Goal: Task Accomplishment & Management: Manage account settings

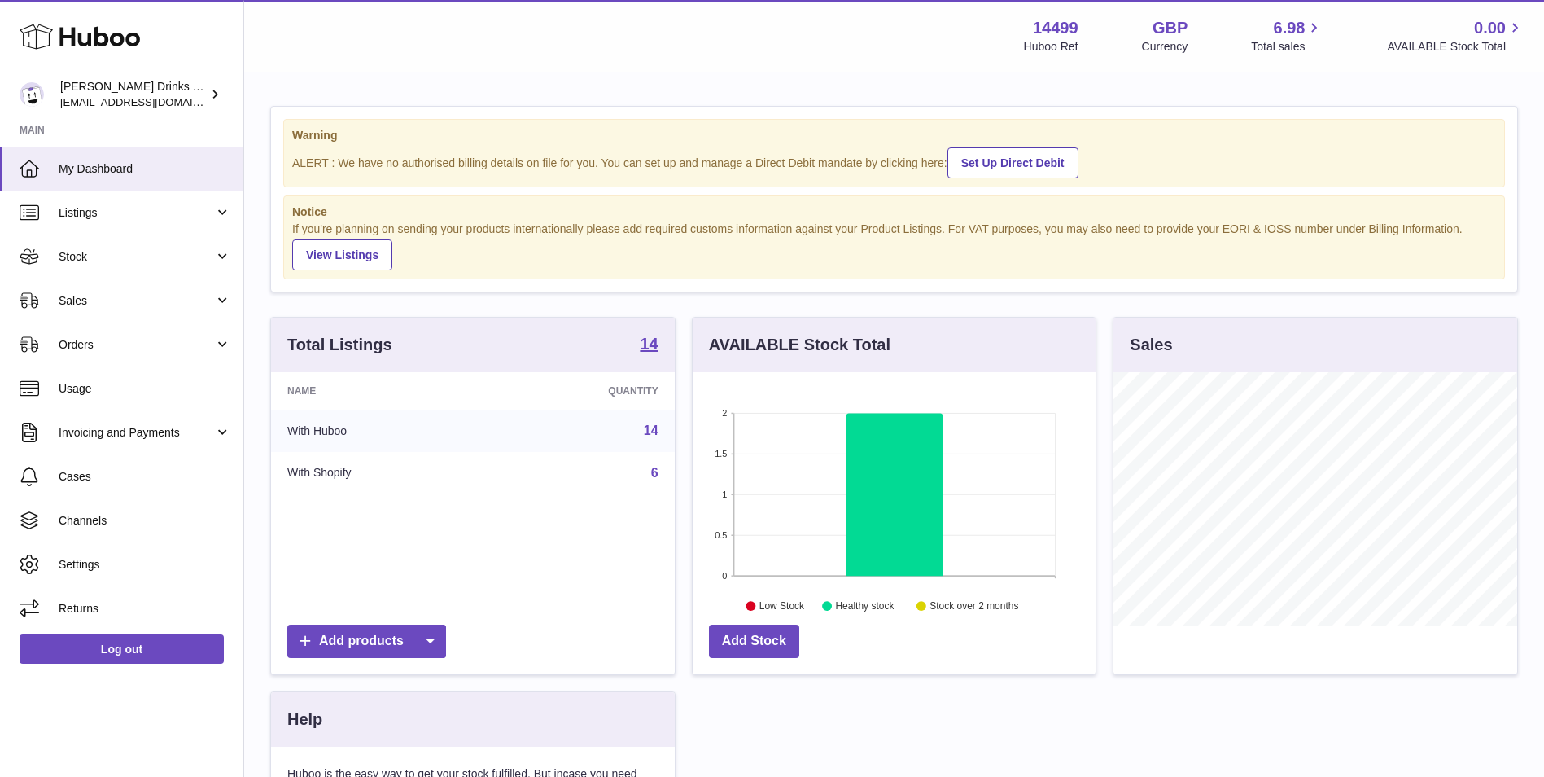
scroll to position [254, 403]
click at [148, 95] on span "[EMAIL_ADDRESS][DOMAIN_NAME]" at bounding box center [149, 101] width 179 height 13
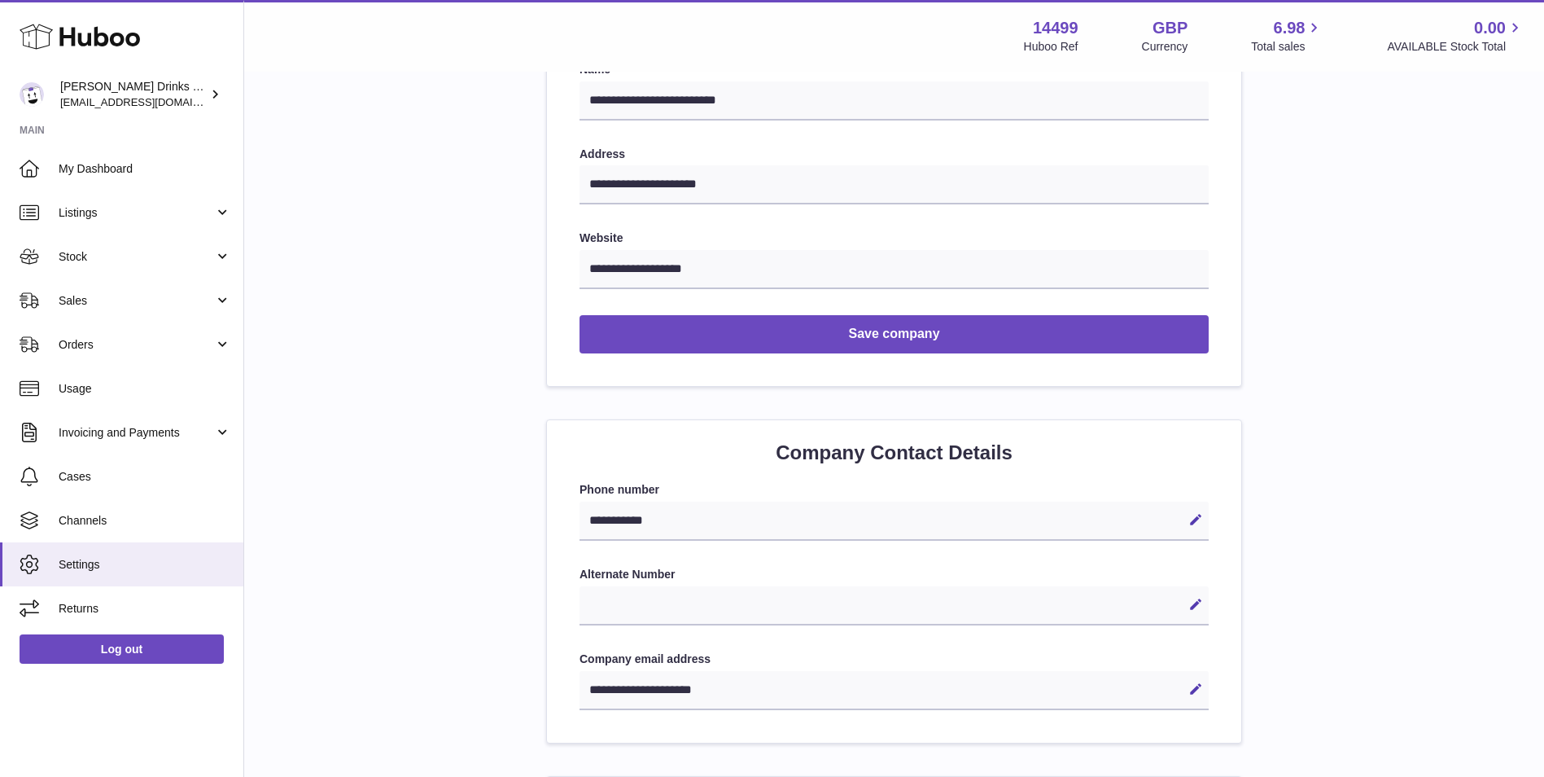
scroll to position [163, 0]
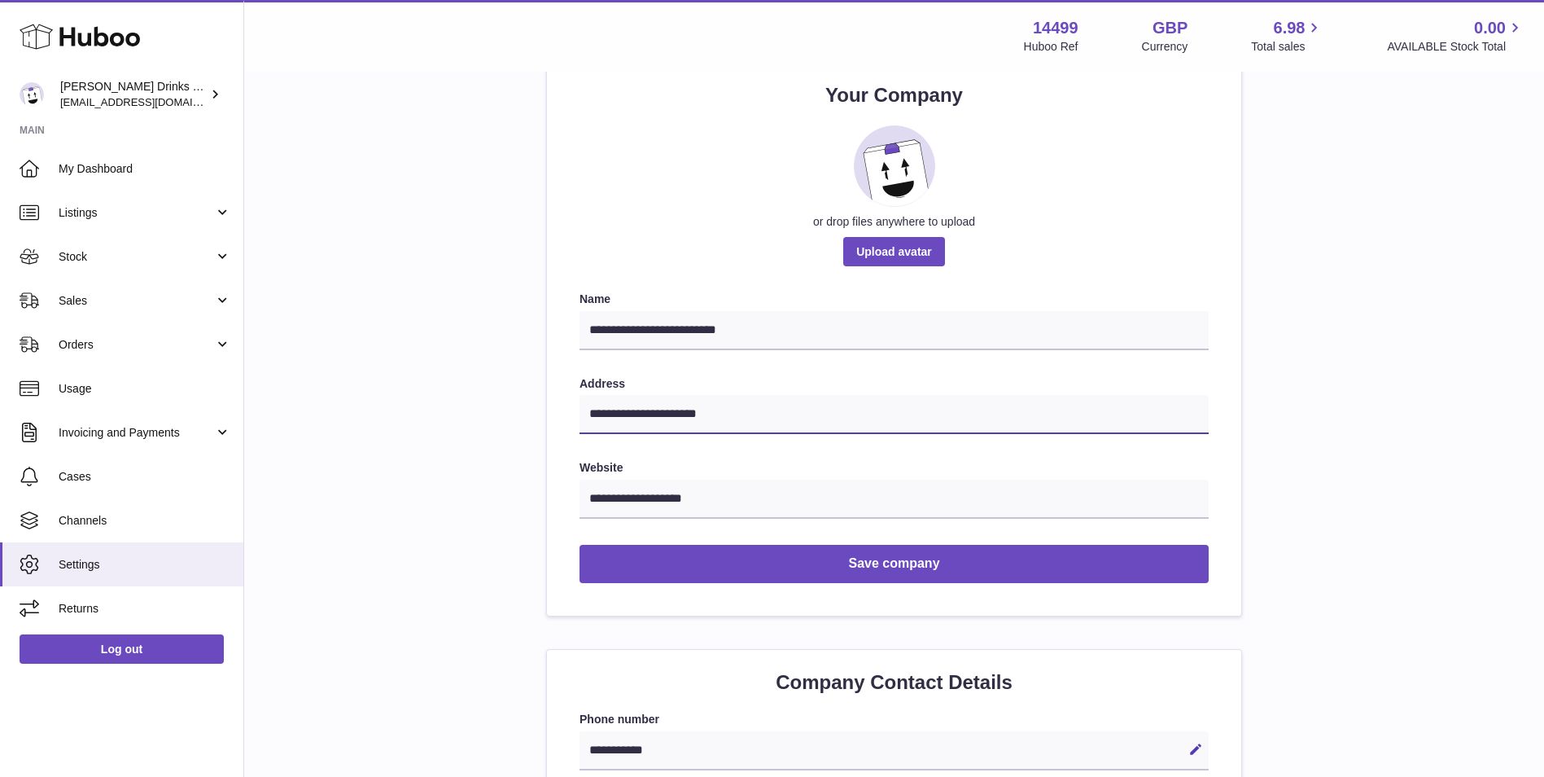
drag, startPoint x: 740, startPoint y: 414, endPoint x: 692, endPoint y: 417, distance: 48.1
click at [692, 417] on input "**********" at bounding box center [894, 414] width 629 height 39
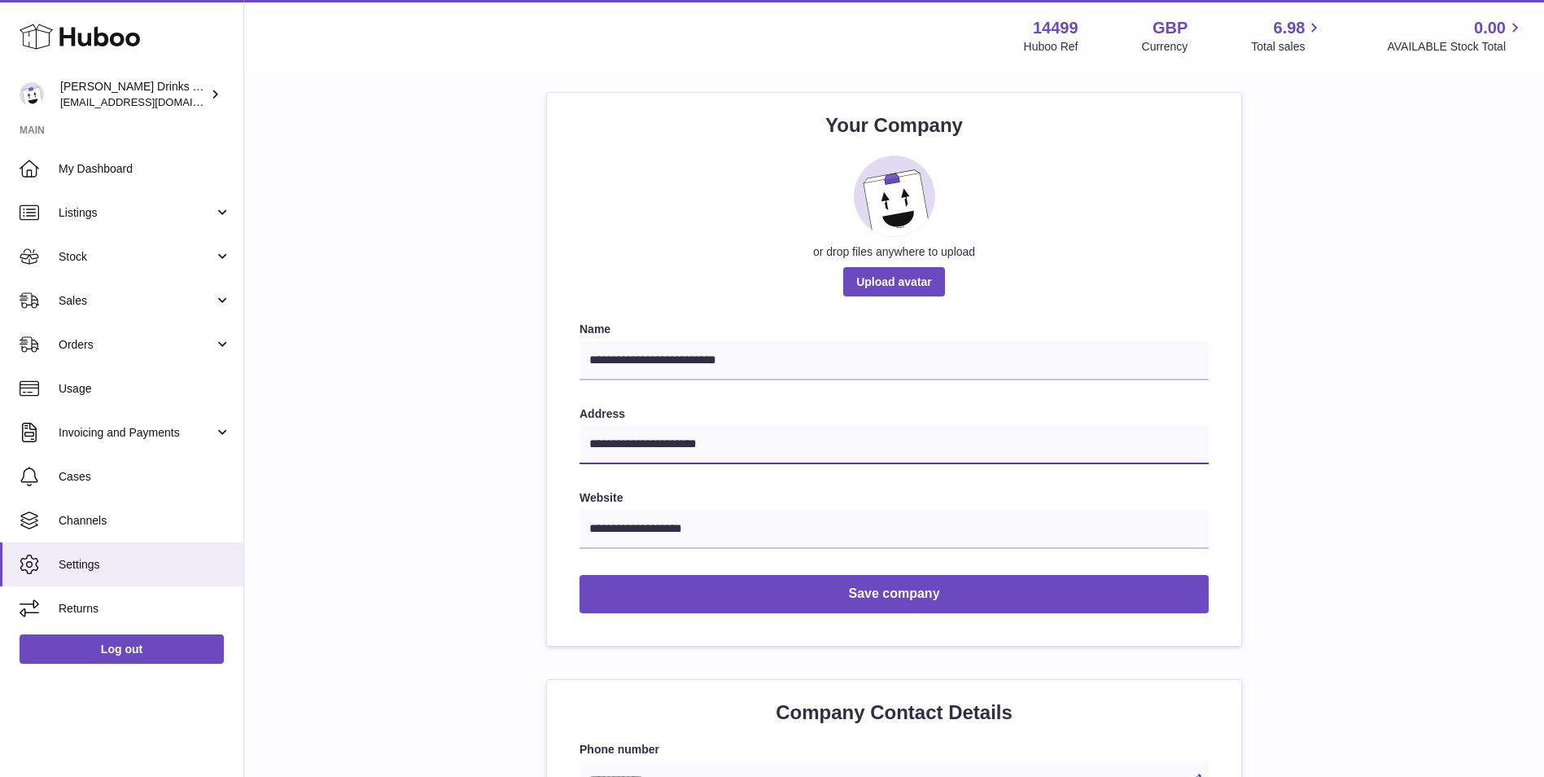
scroll to position [0, 0]
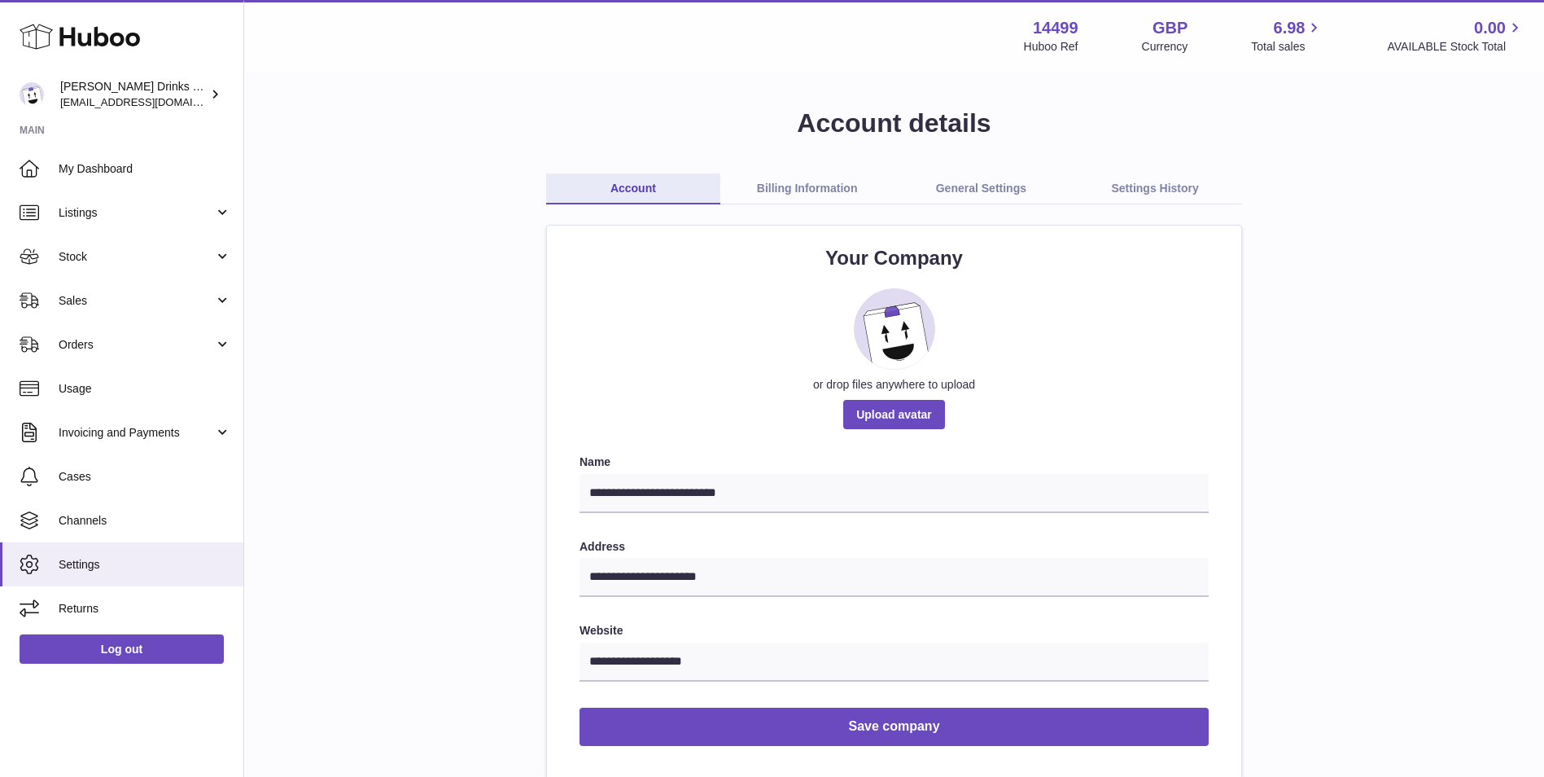
click at [773, 186] on link "Billing Information" at bounding box center [807, 188] width 174 height 31
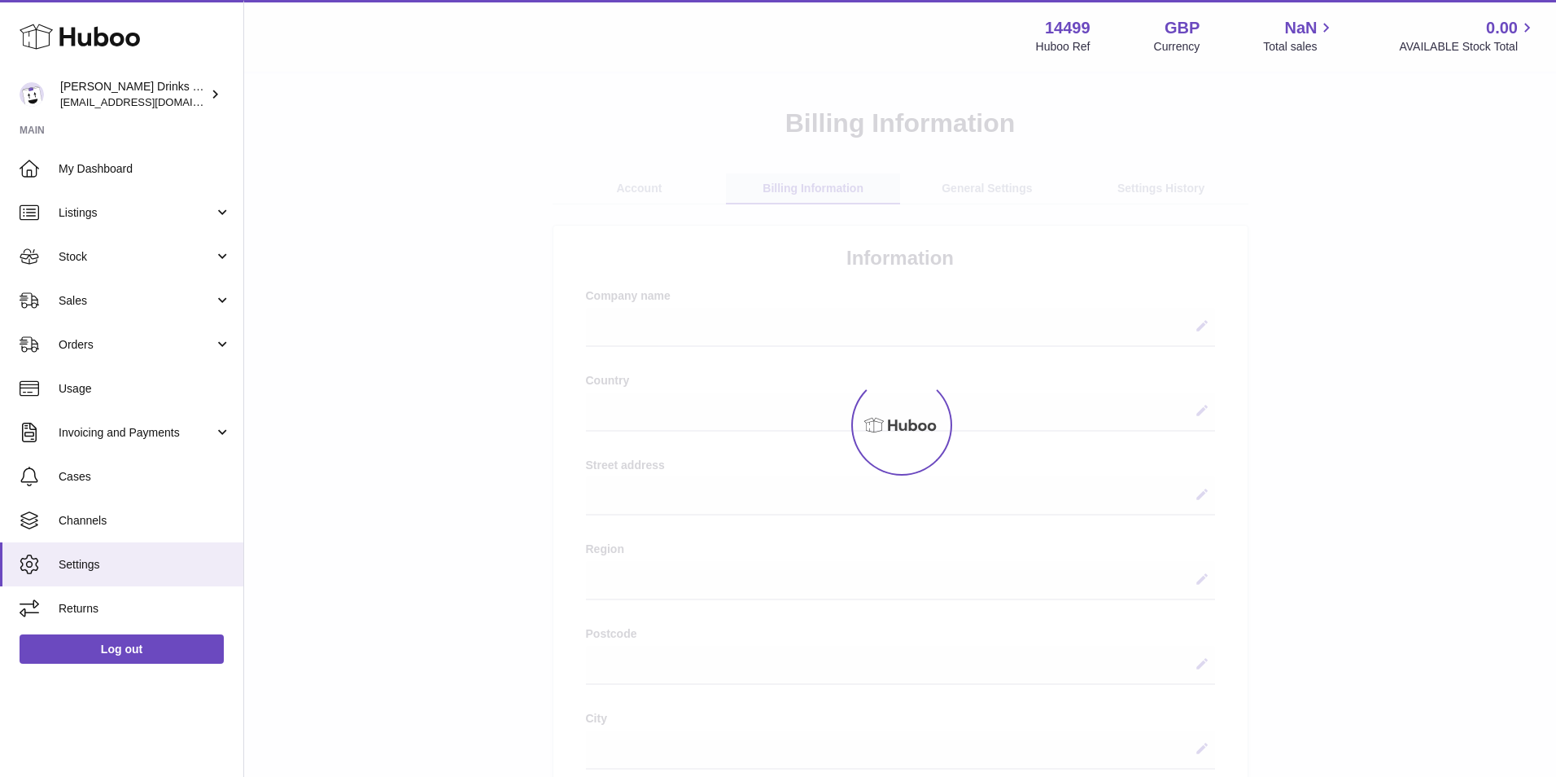
select select
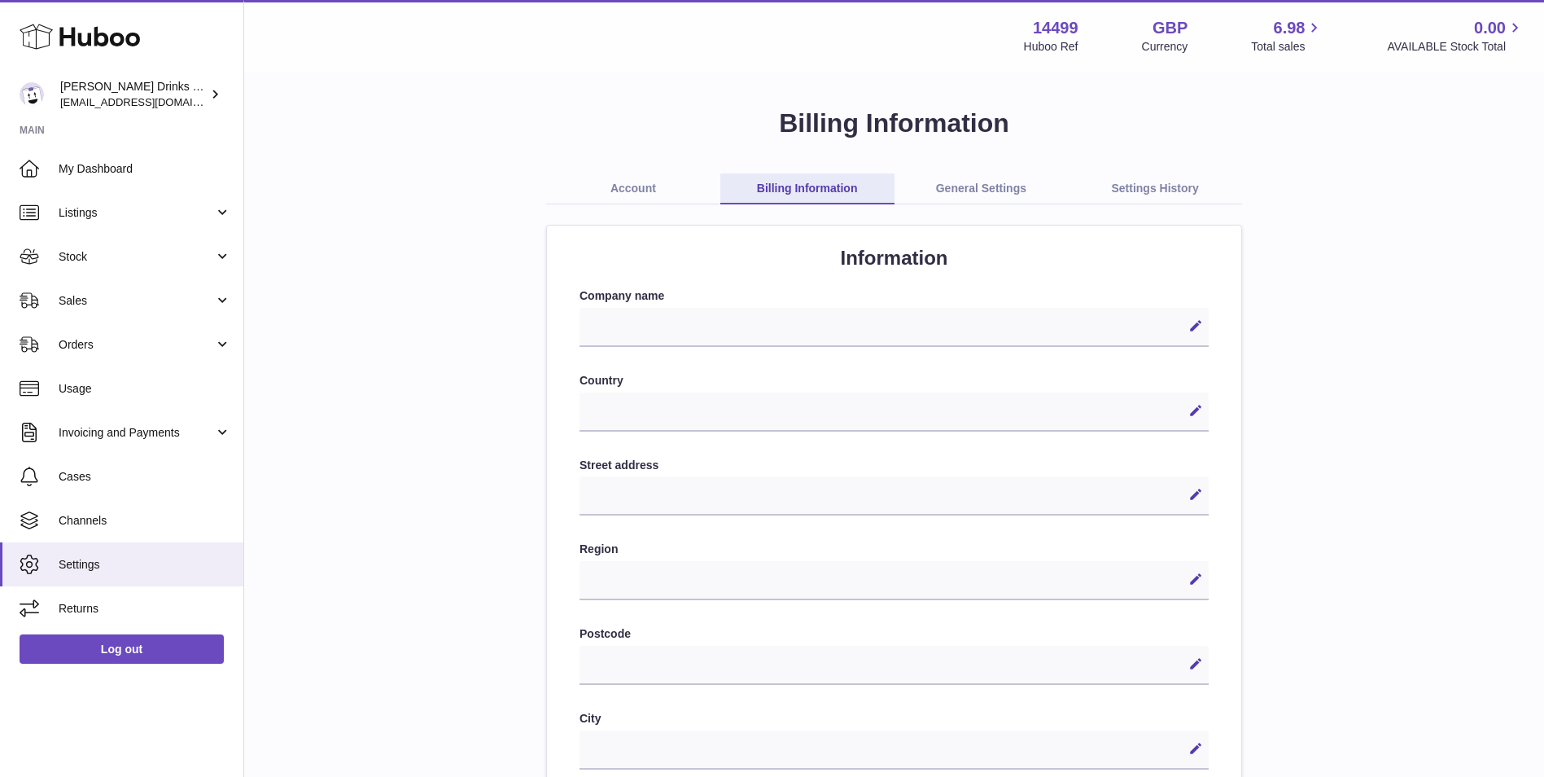
click at [665, 186] on link "Account" at bounding box center [633, 188] width 174 height 31
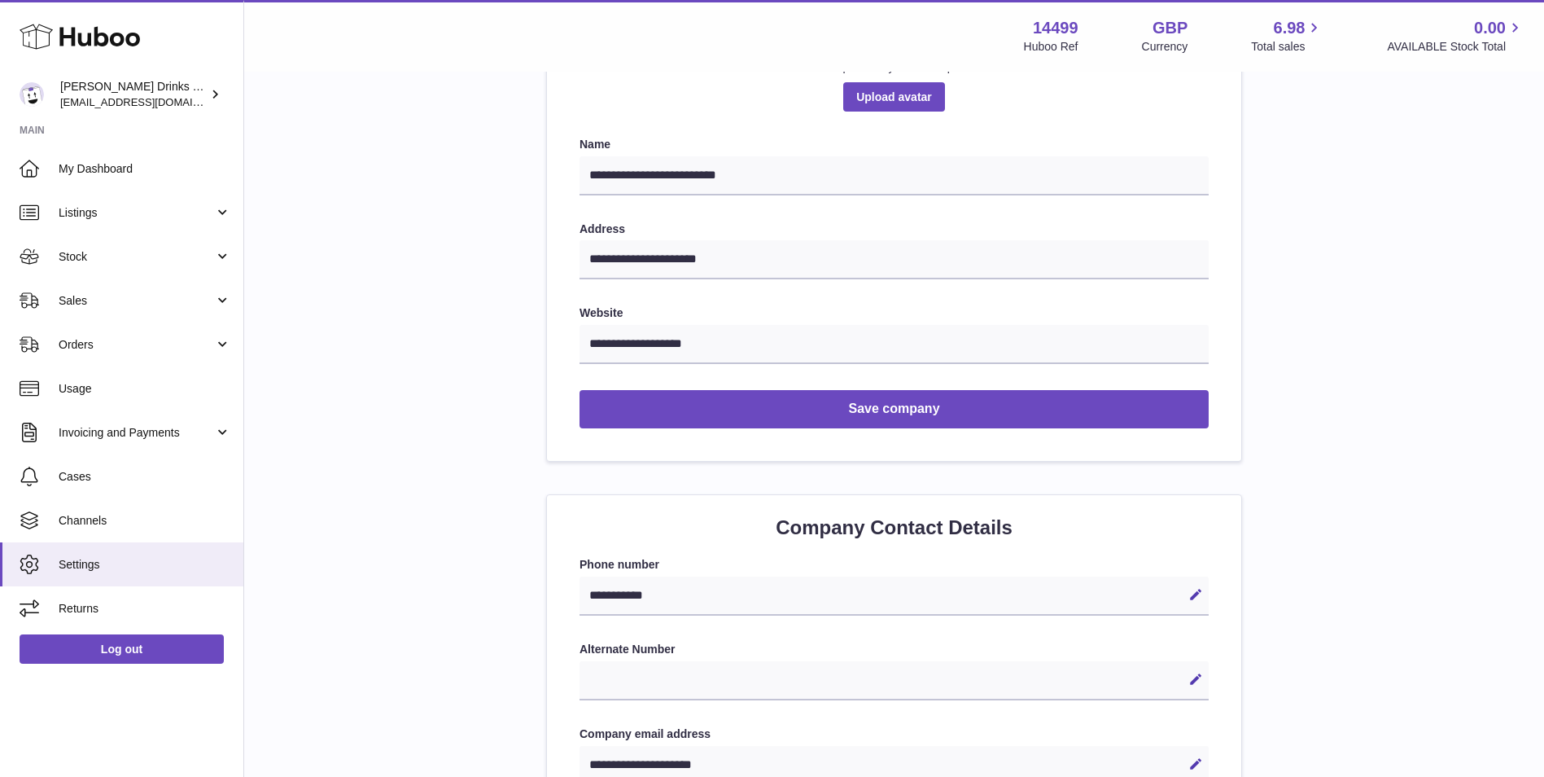
scroll to position [326, 0]
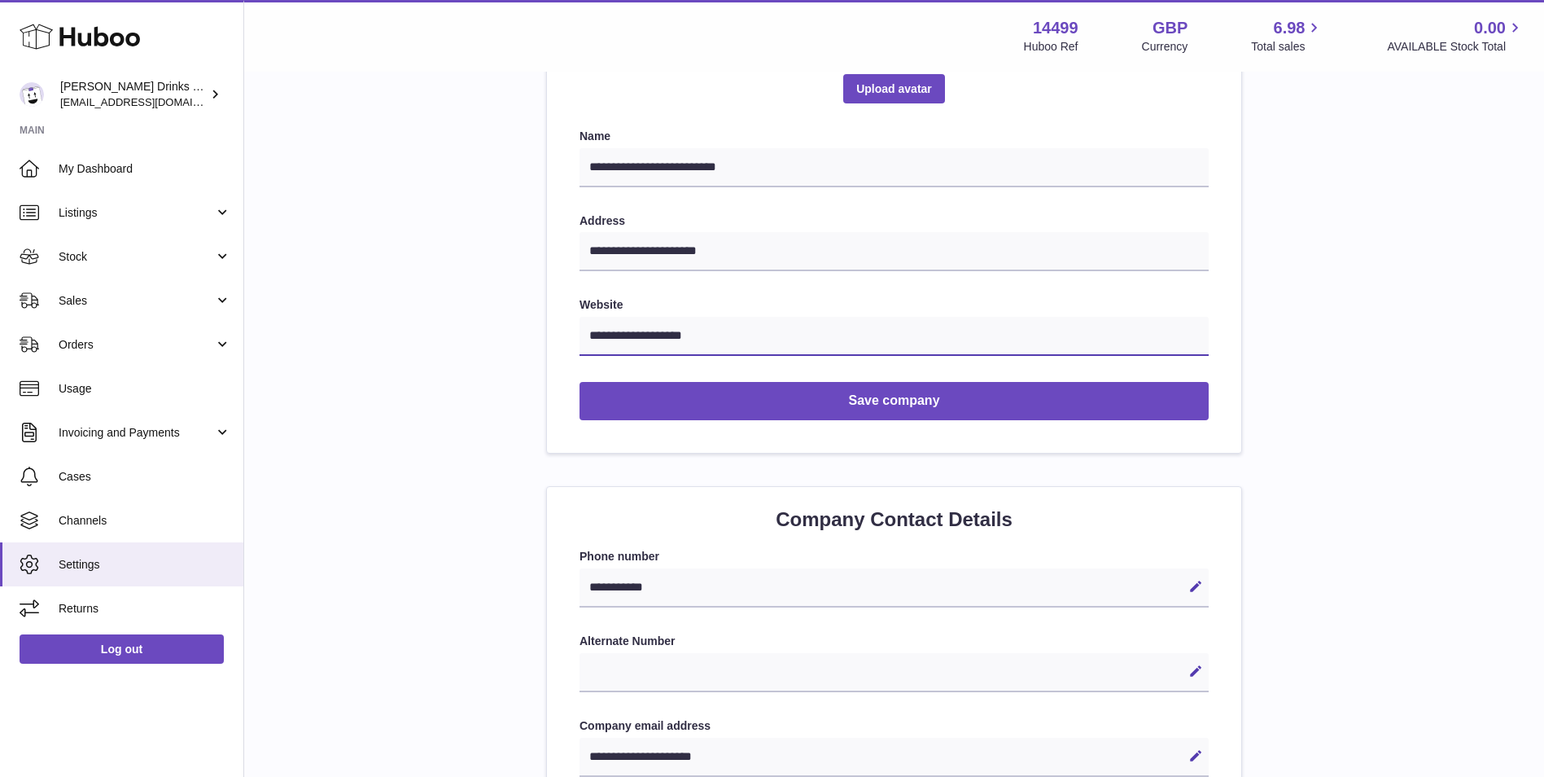
drag, startPoint x: 722, startPoint y: 332, endPoint x: 409, endPoint y: 325, distance: 313.5
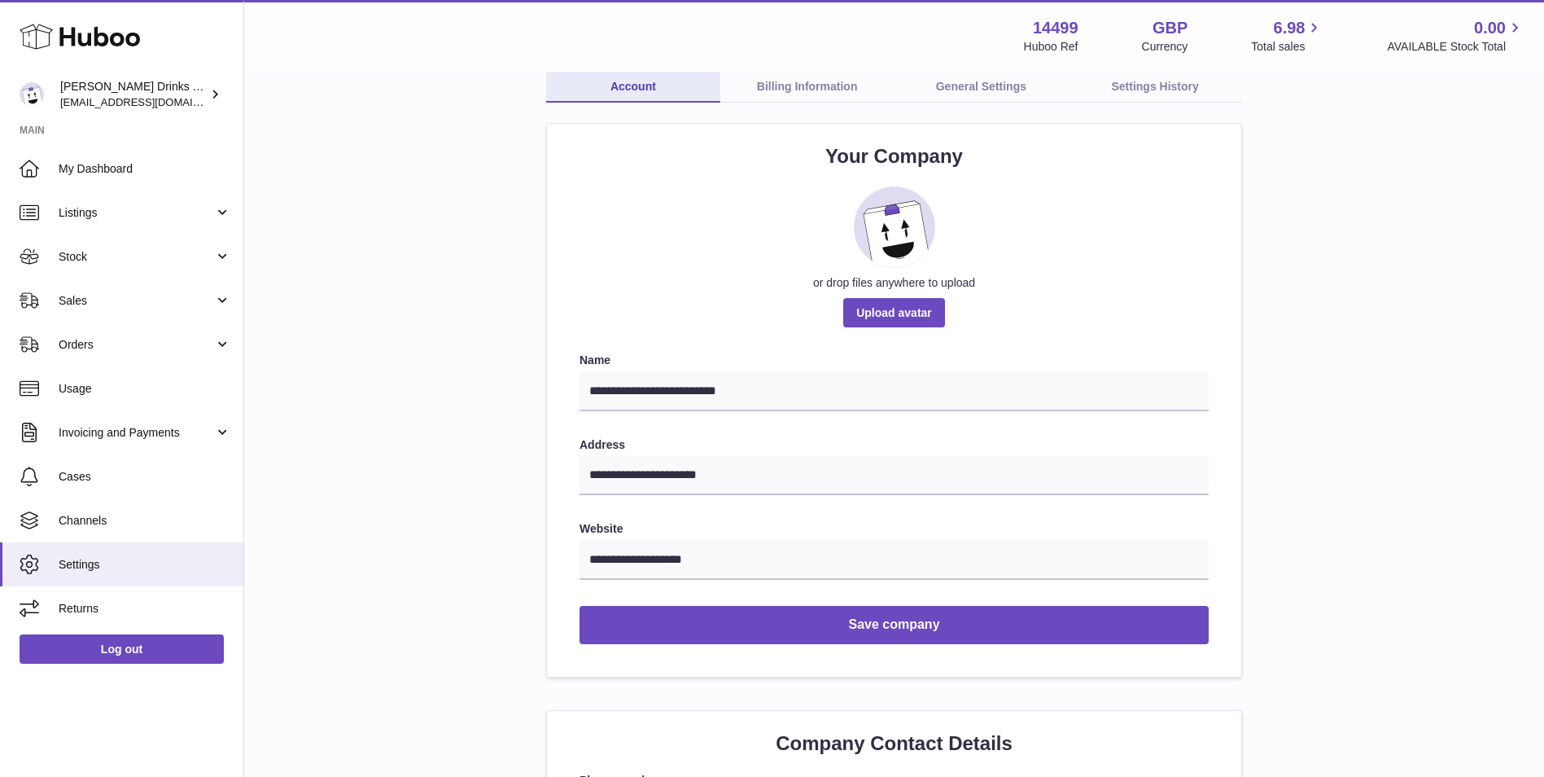
scroll to position [0, 0]
